Goal: Information Seeking & Learning: Learn about a topic

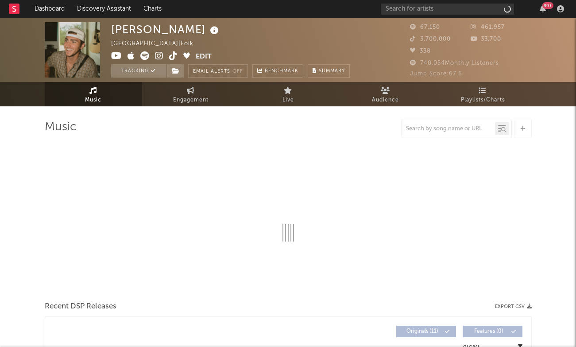
select select "6m"
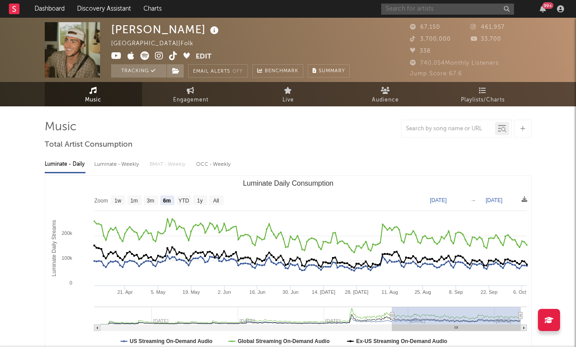
click at [452, 10] on input "text" at bounding box center [447, 9] width 133 height 11
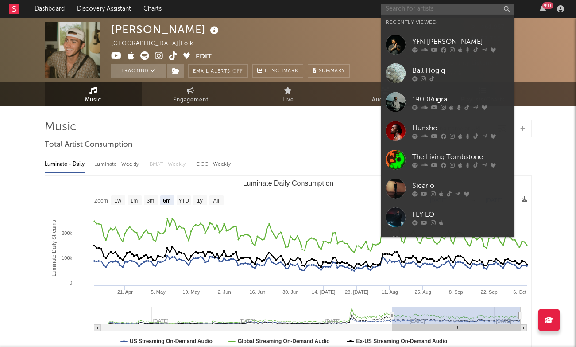
type input "u"
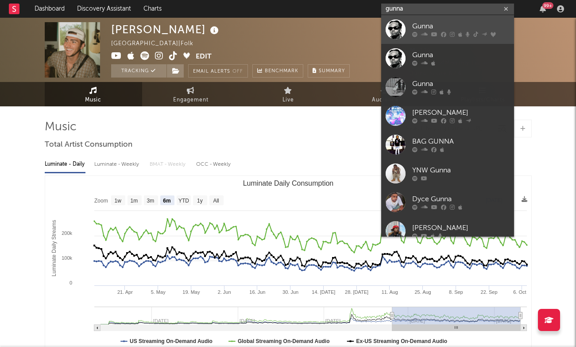
type input "gunna"
click at [443, 27] on div "Gunna" at bounding box center [460, 26] width 97 height 11
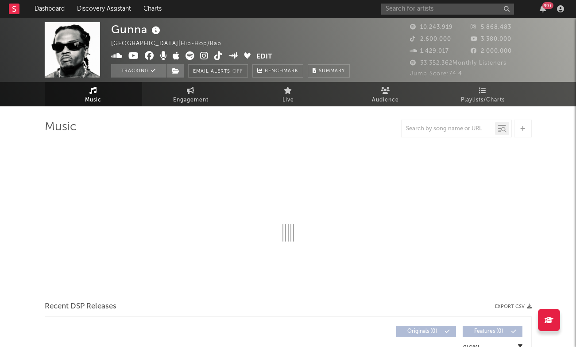
select select "6m"
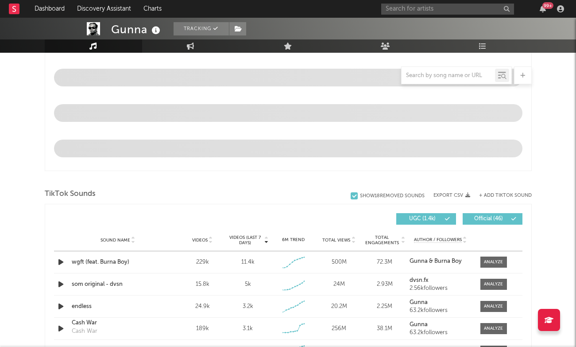
scroll to position [541, 0]
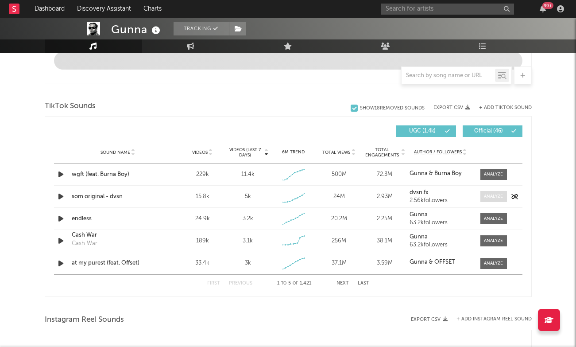
click at [487, 197] on div at bounding box center [493, 196] width 19 height 7
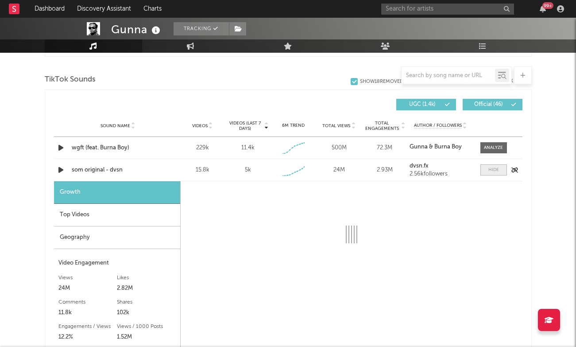
select select "1w"
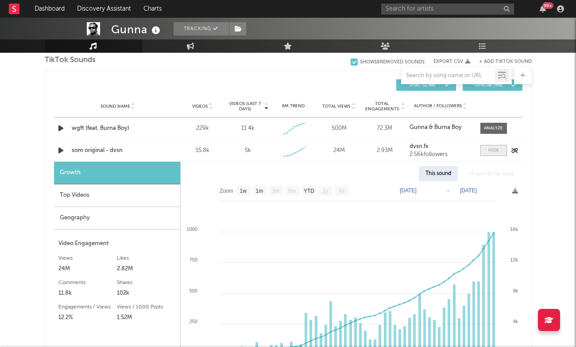
scroll to position [605, 0]
click at [148, 199] on div "Top Videos" at bounding box center [117, 196] width 126 height 23
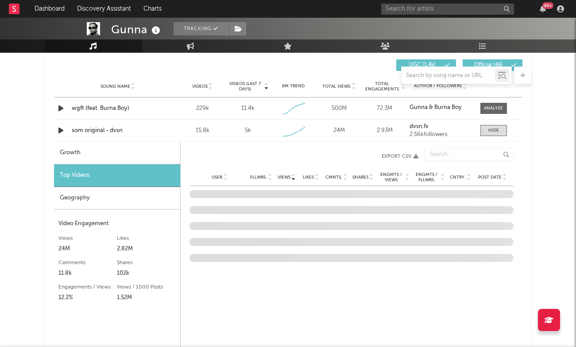
scroll to position [633, 0]
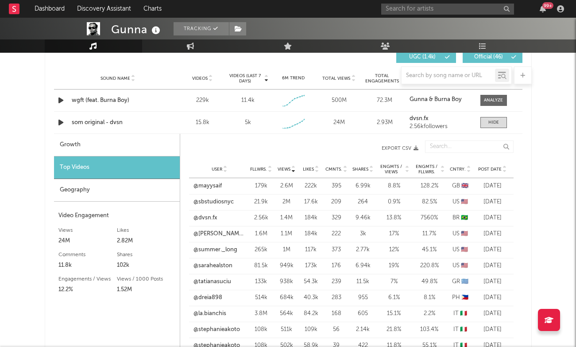
click at [501, 165] on div "User Fllwrs. Views Likes Cmnts. Shares Engmts / Views Engmts / Fllwrs. Cntry. P…" at bounding box center [351, 169] width 325 height 18
click at [495, 169] on span "Post Date" at bounding box center [489, 169] width 23 height 5
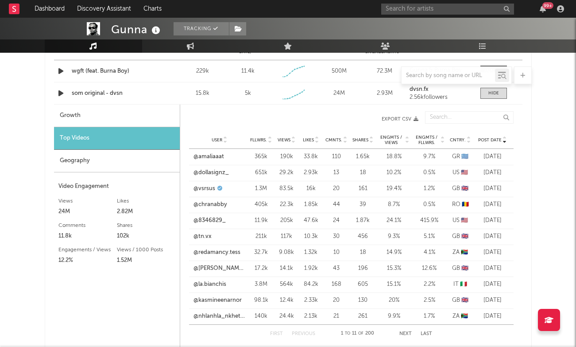
scroll to position [664, 0]
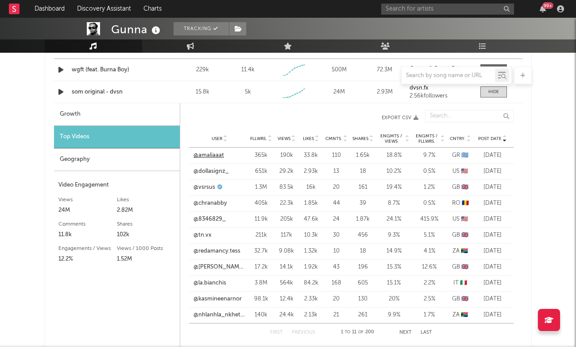
click at [217, 154] on link "@amaliaaat" at bounding box center [209, 155] width 31 height 9
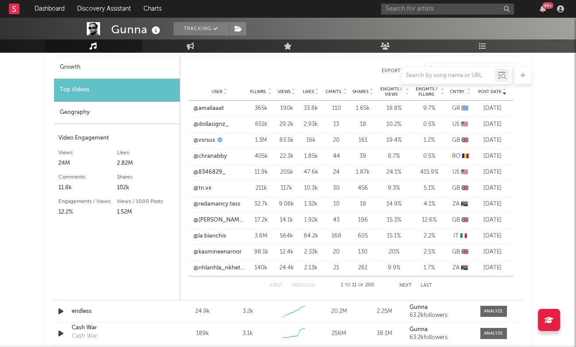
scroll to position [715, 0]
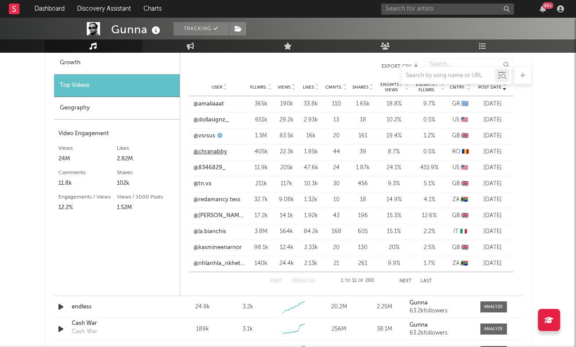
click at [215, 154] on link "@chranabby" at bounding box center [211, 152] width 34 height 9
